Goal: Find contact information: Find contact information

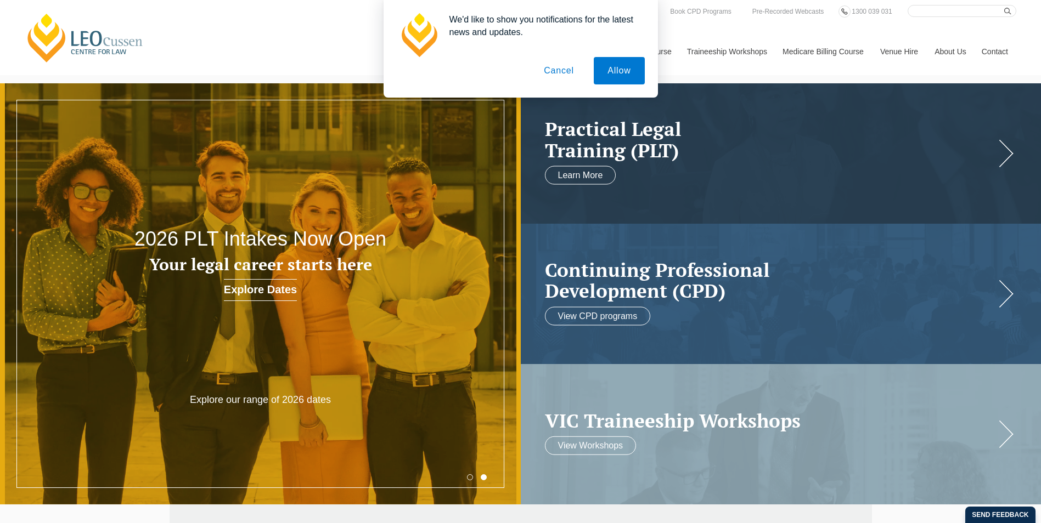
click at [550, 70] on button "Cancel" at bounding box center [559, 70] width 58 height 27
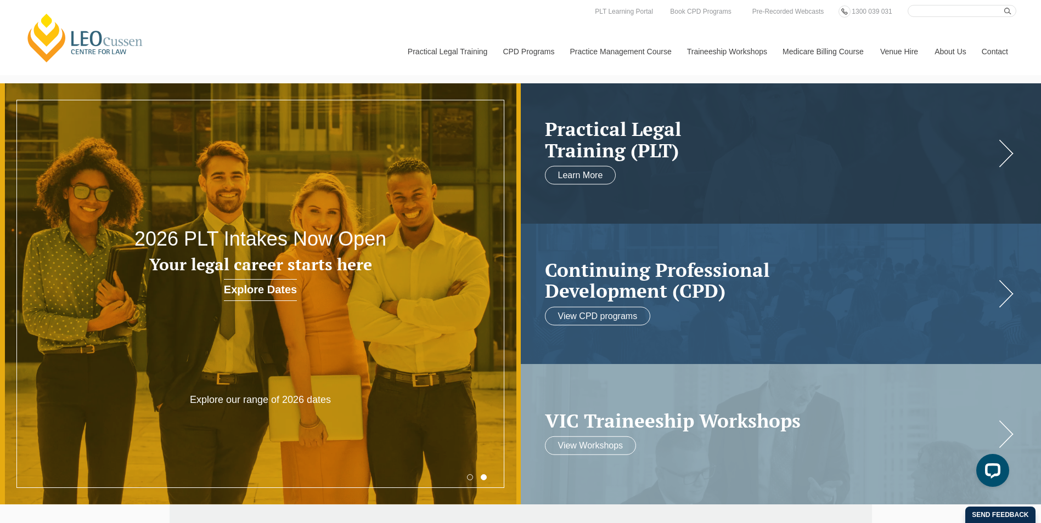
click at [999, 55] on link "Contact" at bounding box center [994, 51] width 43 height 47
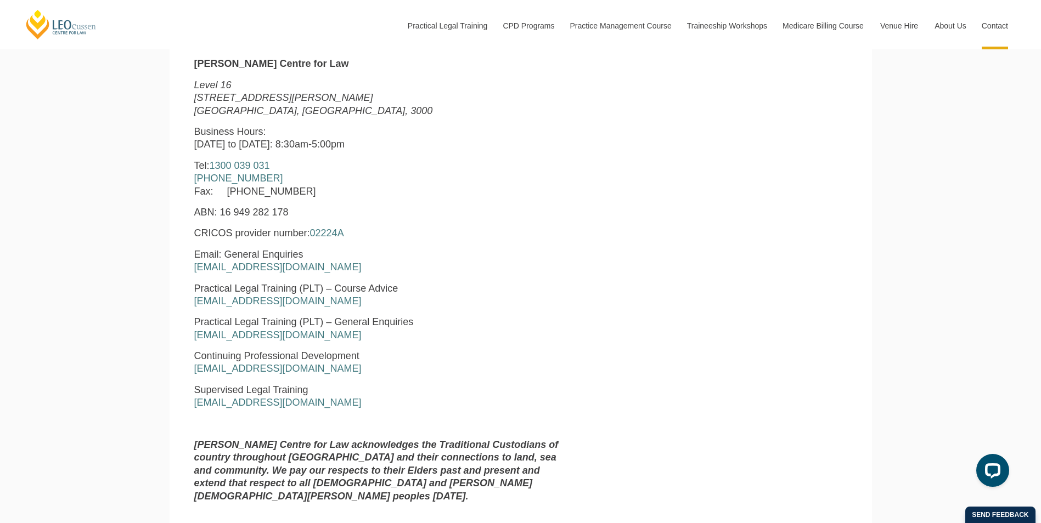
scroll to position [494, 0]
